Goal: Task Accomplishment & Management: Use online tool/utility

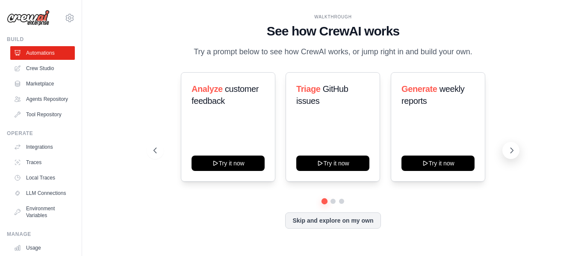
click at [513, 155] on icon at bounding box center [512, 150] width 9 height 9
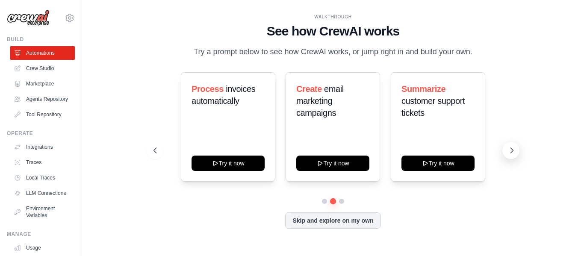
click at [513, 155] on icon at bounding box center [512, 150] width 9 height 9
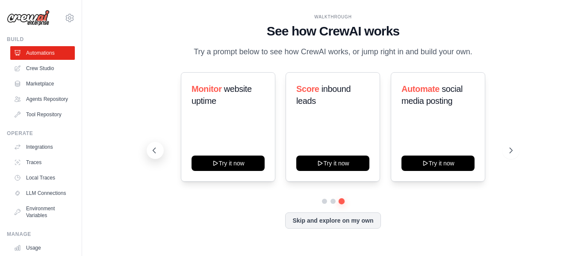
click at [155, 155] on icon at bounding box center [154, 150] width 9 height 9
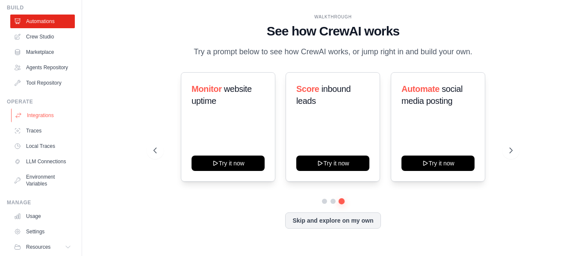
scroll to position [73, 0]
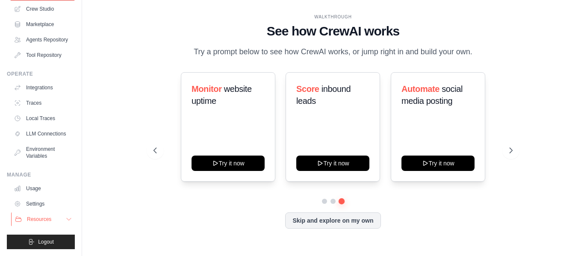
click at [65, 219] on icon at bounding box center [68, 219] width 7 height 7
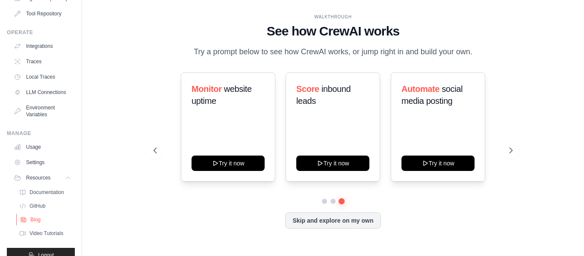
scroll to position [135, 0]
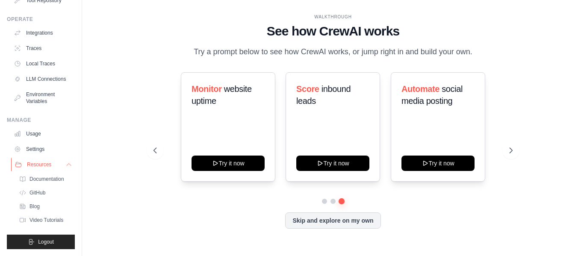
click at [60, 162] on button "Resources" at bounding box center [43, 165] width 65 height 14
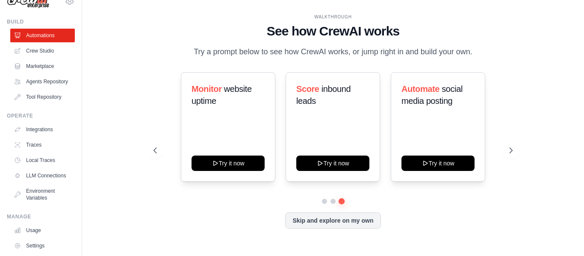
scroll to position [0, 0]
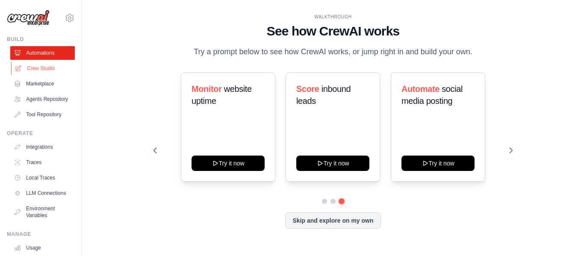
click at [49, 72] on link "Crew Studio" at bounding box center [43, 69] width 65 height 14
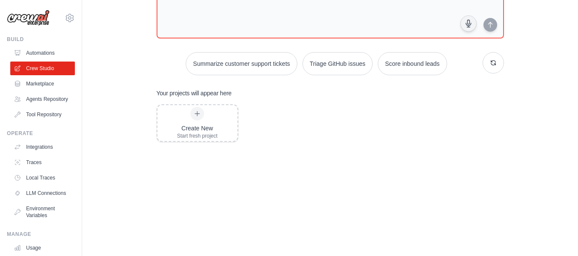
scroll to position [86, 0]
click at [198, 133] on div "Start fresh project" at bounding box center [197, 135] width 41 height 7
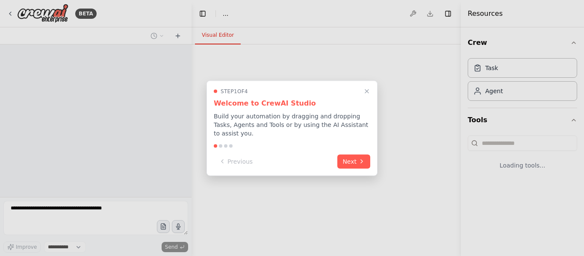
select select "****"
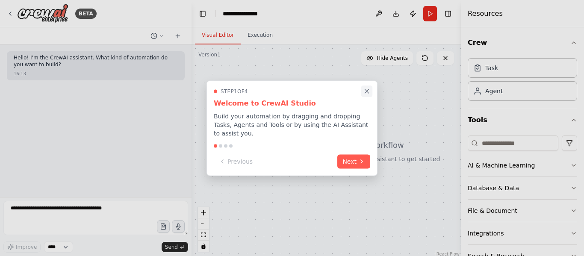
click at [368, 95] on icon "Close walkthrough" at bounding box center [367, 91] width 8 height 8
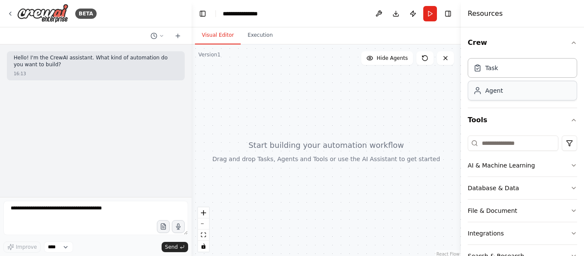
click at [493, 96] on div "Agent" at bounding box center [523, 91] width 110 height 20
click at [489, 71] on div "Task" at bounding box center [523, 68] width 110 height 20
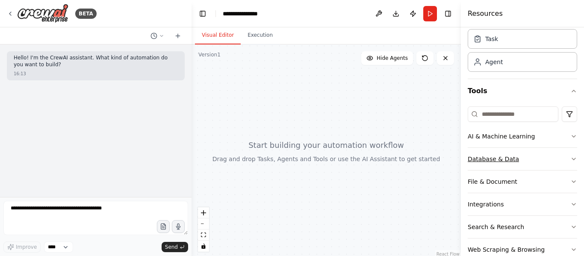
scroll to position [43, 0]
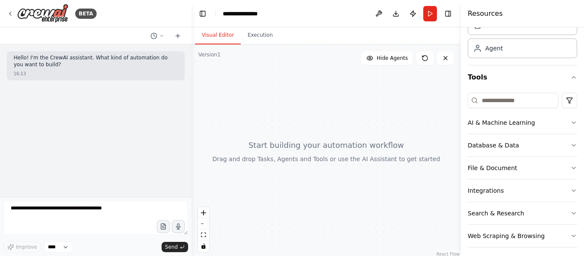
click at [571, 124] on div "Crew Task Agent Tools AI & Machine Learning Database & Data File & Document Int…" at bounding box center [522, 141] width 123 height 229
click at [571, 122] on icon "button" at bounding box center [574, 122] width 7 height 7
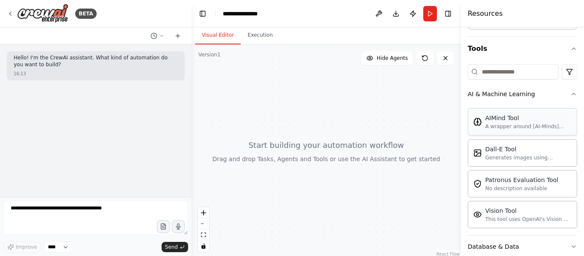
scroll to position [86, 0]
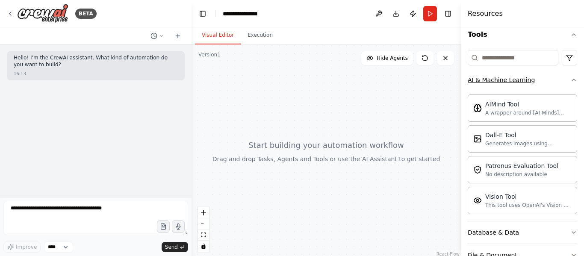
click at [571, 83] on icon "button" at bounding box center [574, 80] width 7 height 7
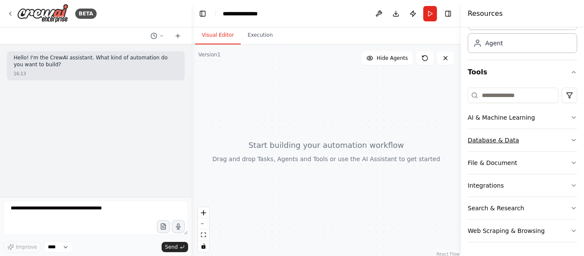
click at [571, 140] on icon "button" at bounding box center [574, 140] width 7 height 7
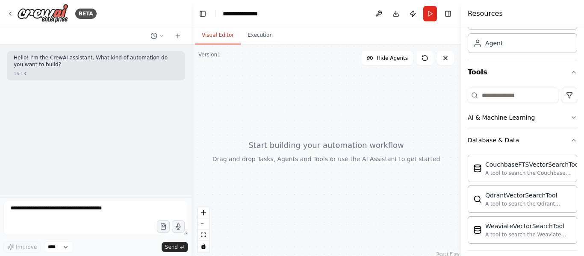
scroll to position [91, 0]
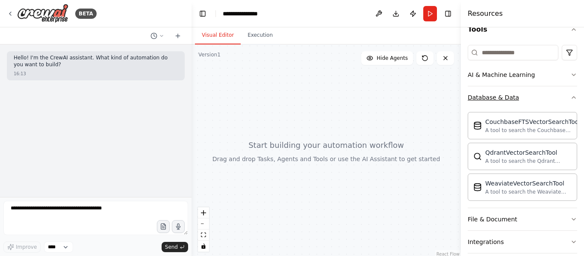
click at [571, 98] on icon "button" at bounding box center [574, 97] width 7 height 7
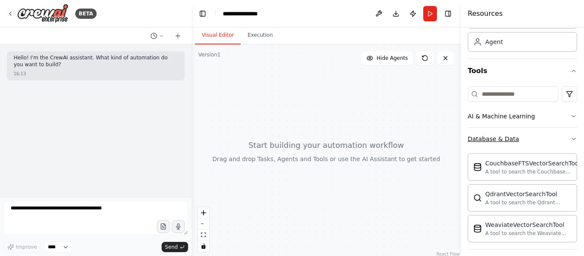
scroll to position [48, 0]
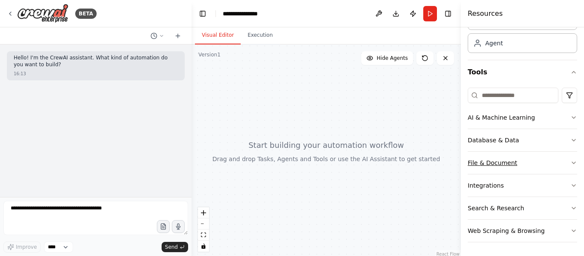
click at [571, 165] on icon "button" at bounding box center [574, 163] width 7 height 7
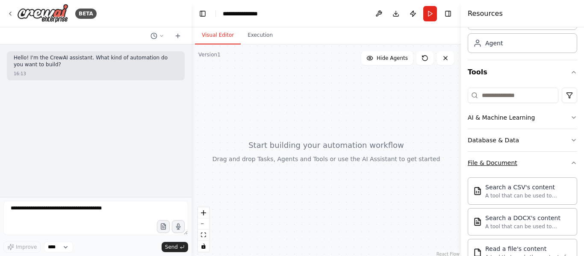
click at [571, 165] on icon "button" at bounding box center [574, 163] width 7 height 7
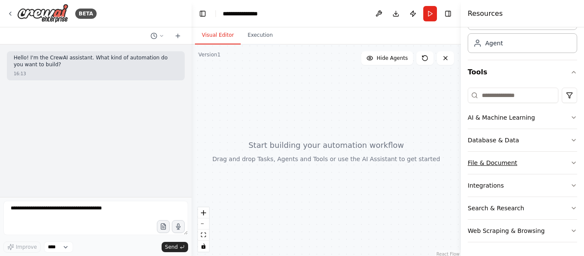
click at [571, 165] on icon "button" at bounding box center [574, 163] width 7 height 7
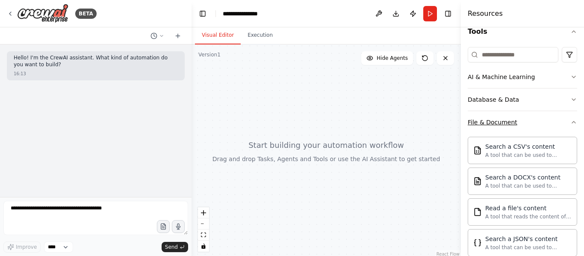
scroll to position [87, 0]
click at [571, 126] on icon "button" at bounding box center [574, 123] width 7 height 7
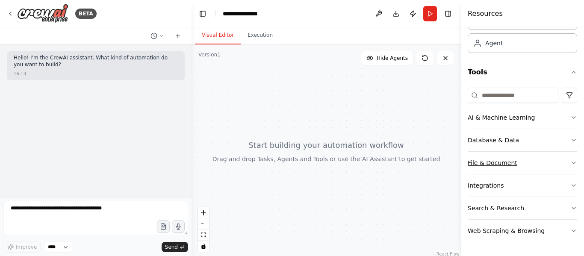
scroll to position [48, 0]
click at [571, 187] on icon "button" at bounding box center [574, 185] width 7 height 7
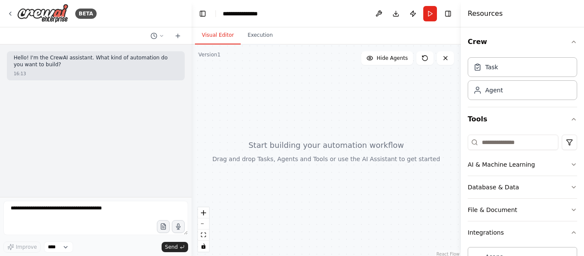
scroll to position [0, 0]
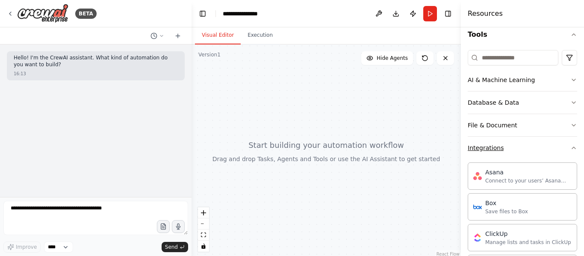
click at [571, 150] on icon "button" at bounding box center [574, 148] width 7 height 7
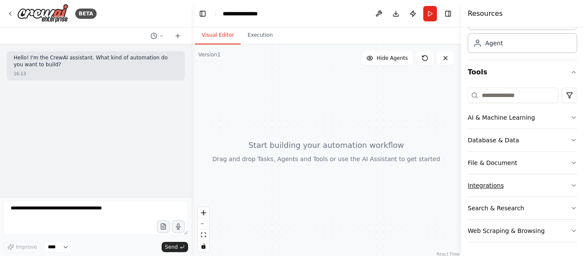
scroll to position [48, 0]
click at [571, 207] on icon "button" at bounding box center [574, 208] width 7 height 7
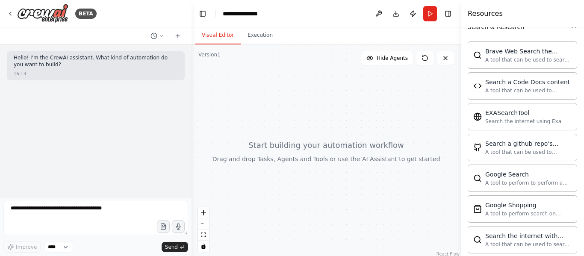
scroll to position [101, 0]
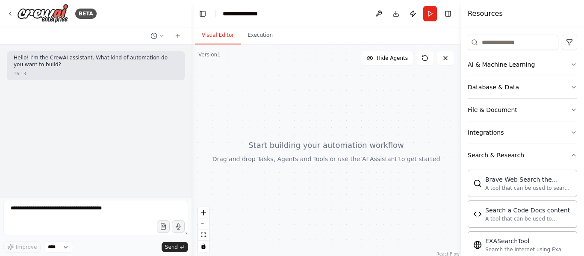
click at [571, 157] on icon "button" at bounding box center [574, 155] width 7 height 7
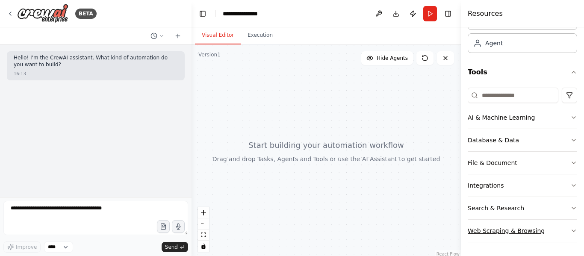
click at [571, 232] on icon "button" at bounding box center [574, 231] width 7 height 7
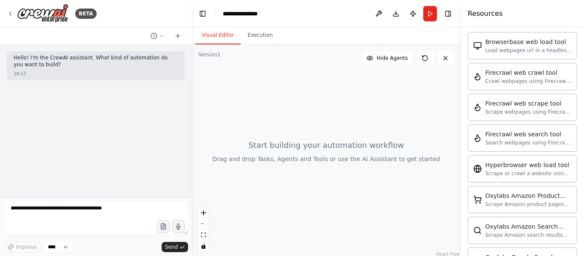
scroll to position [132, 0]
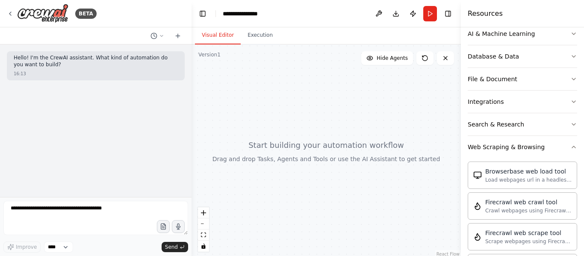
click at [571, 148] on div "Crew Task Agent Tools AI & Machine Learning Database & Data File & Document Int…" at bounding box center [522, 141] width 123 height 229
click at [571, 148] on icon "button" at bounding box center [574, 147] width 7 height 7
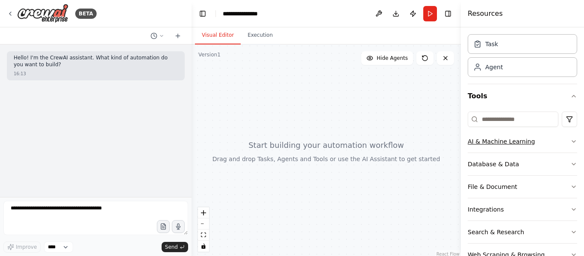
scroll to position [0, 0]
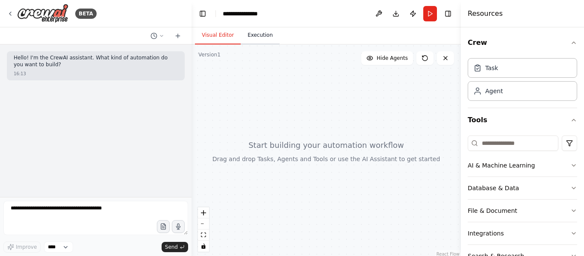
click at [251, 40] on button "Execution" at bounding box center [260, 36] width 39 height 18
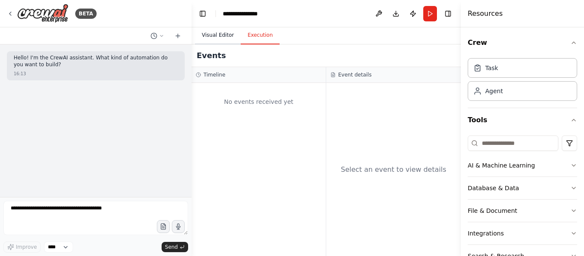
click at [209, 36] on button "Visual Editor" at bounding box center [218, 36] width 46 height 18
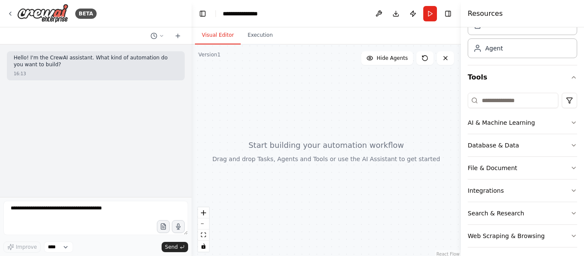
scroll to position [48, 0]
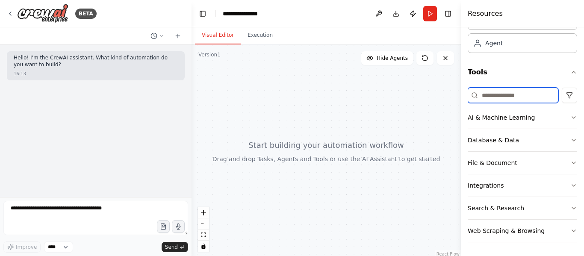
click at [513, 96] on input at bounding box center [513, 95] width 91 height 15
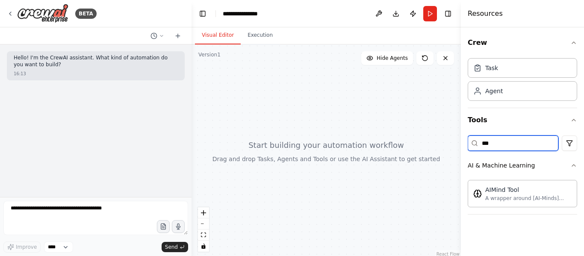
scroll to position [0, 0]
type input "*"
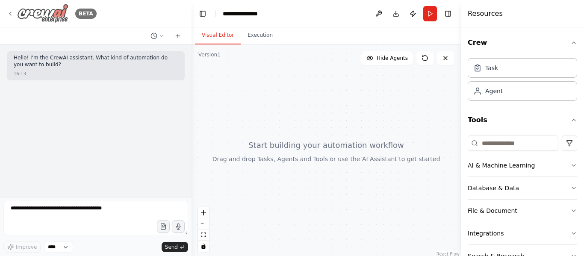
click at [9, 14] on icon at bounding box center [10, 13] width 2 height 3
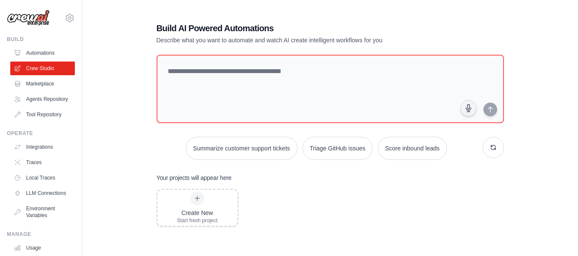
click at [111, 108] on div "Build AI Powered Automations Describe what you want to automate and watch AI cr…" at bounding box center [330, 174] width 468 height 331
click at [44, 106] on link "Agents Repository" at bounding box center [43, 99] width 65 height 14
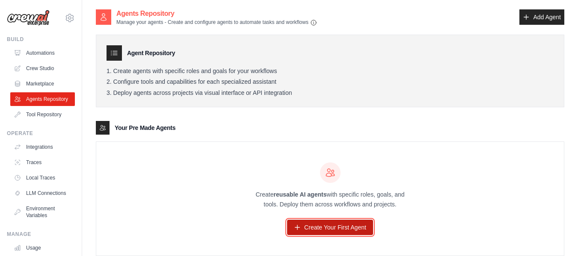
click at [338, 222] on link "Create Your First Agent" at bounding box center [330, 227] width 86 height 15
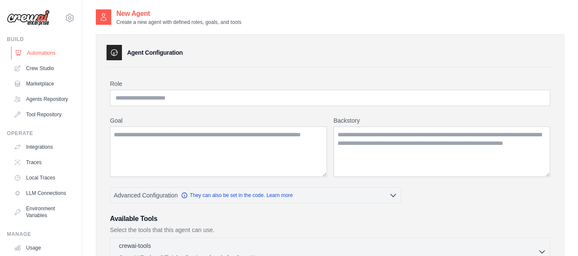
click at [45, 54] on link "Automations" at bounding box center [43, 53] width 65 height 14
